Goal: Task Accomplishment & Management: Use online tool/utility

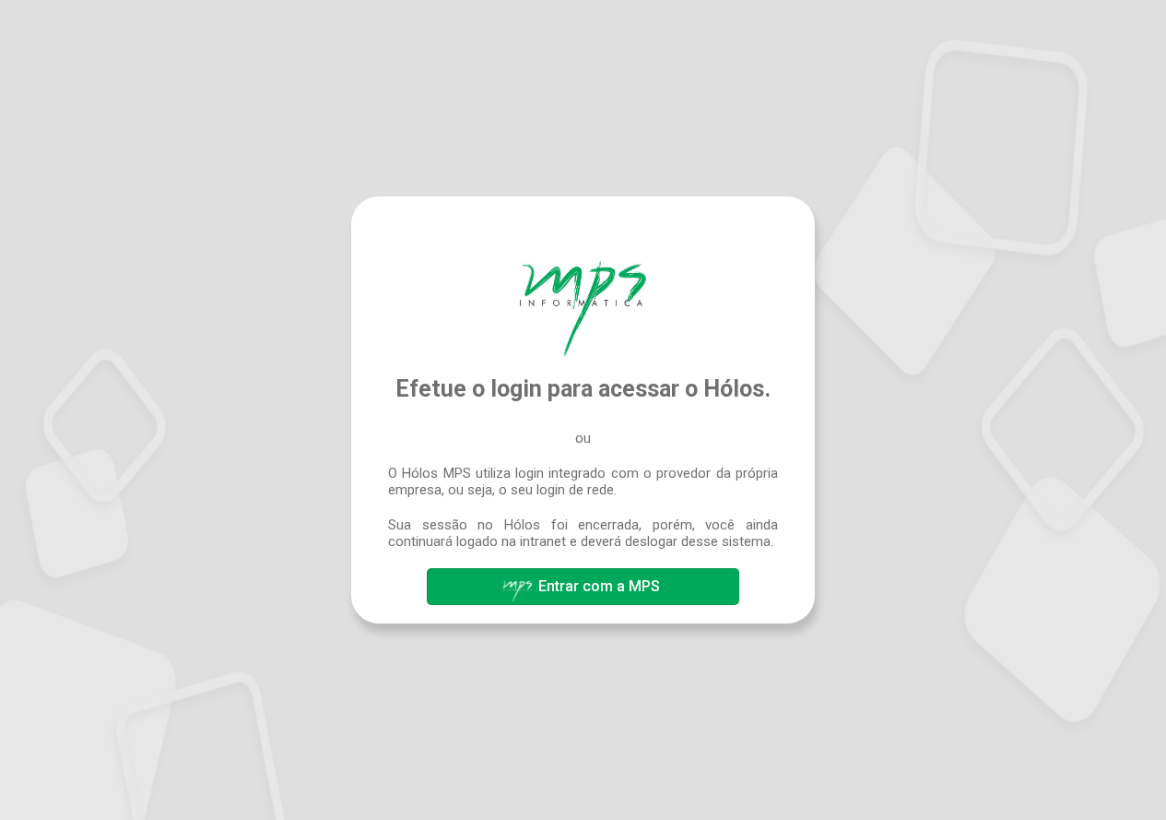
click at [581, 593] on span "Entrar com a MPS" at bounding box center [599, 586] width 122 height 18
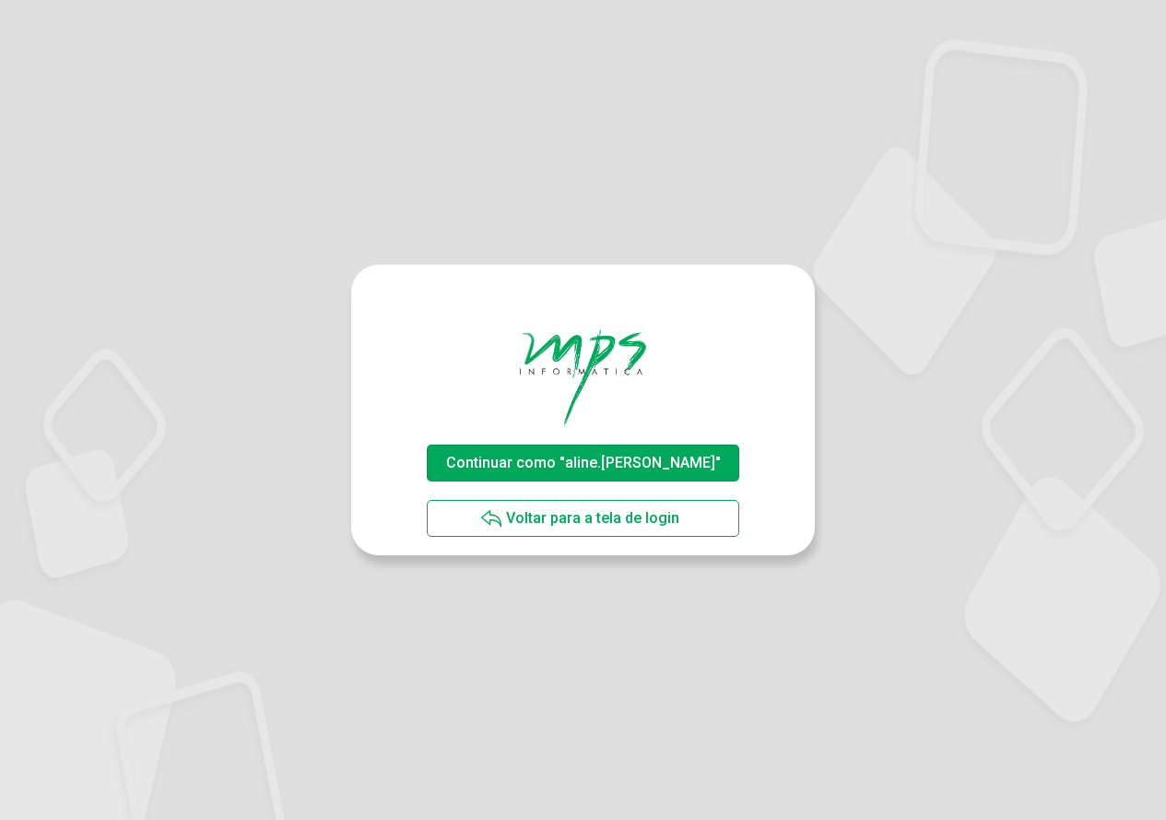
click at [620, 454] on span "Continuar como "aline.rodrigues"" at bounding box center [583, 463] width 275 height 18
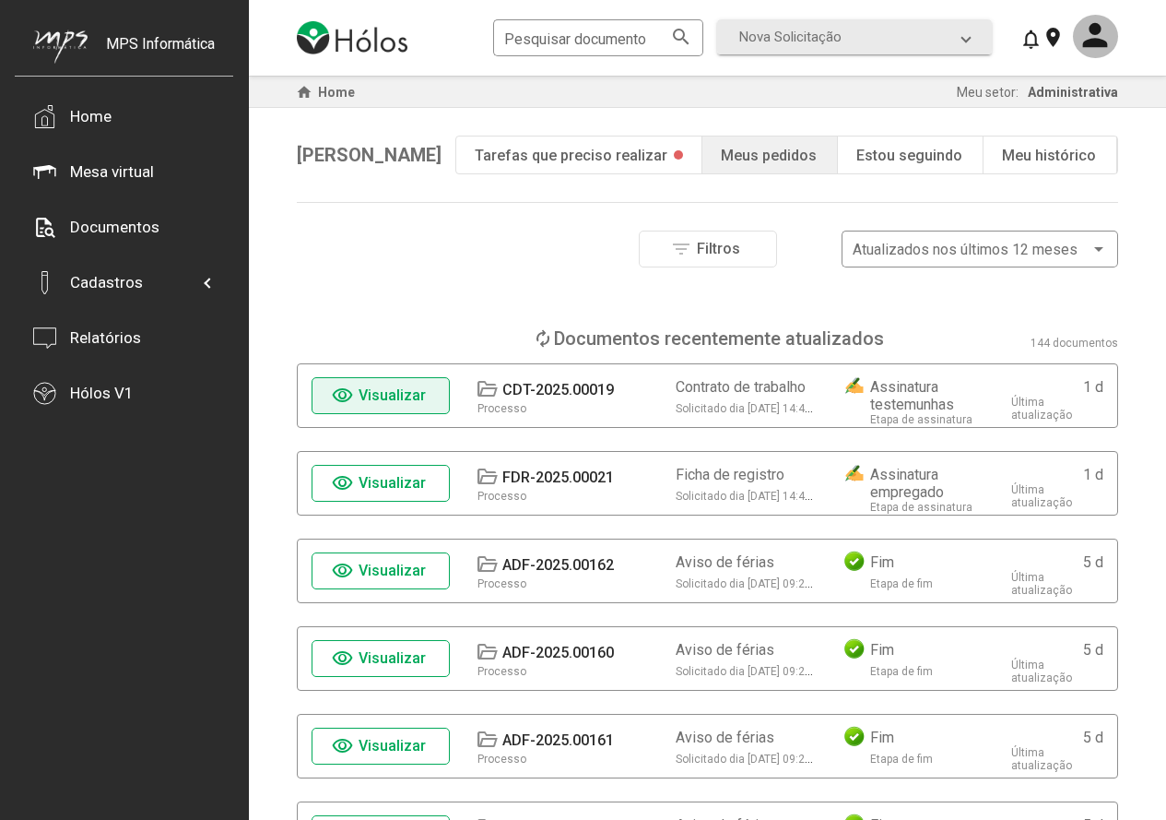
click at [419, 390] on span "Visualizar" at bounding box center [392, 395] width 67 height 18
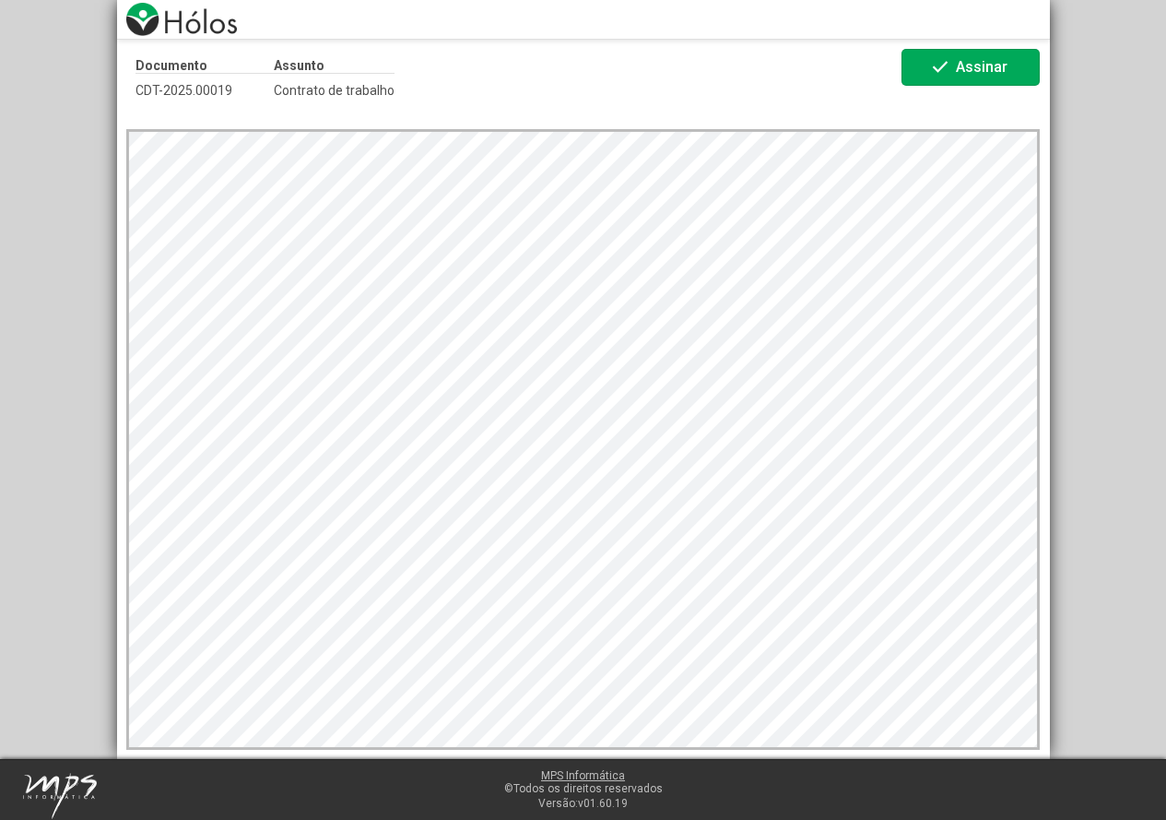
click at [983, 59] on span "Assinar" at bounding box center [982, 67] width 52 height 18
